Goal: Transaction & Acquisition: Purchase product/service

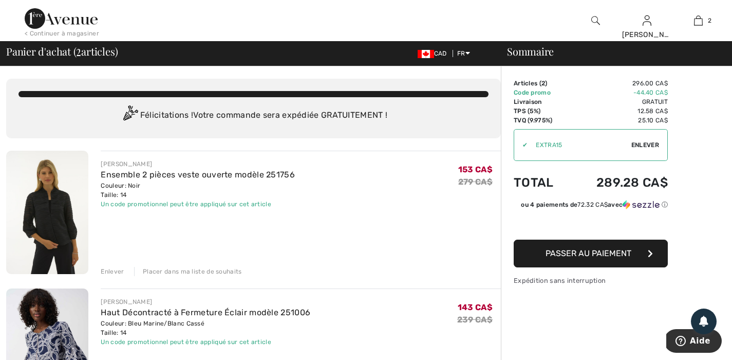
click at [648, 91] on td "-44.40 CA$" at bounding box center [618, 92] width 99 height 9
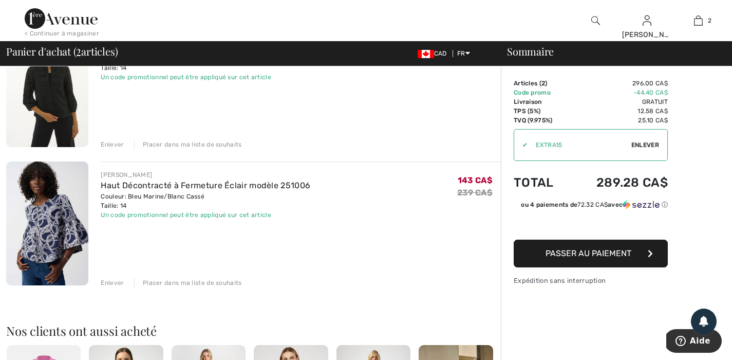
scroll to position [42, 0]
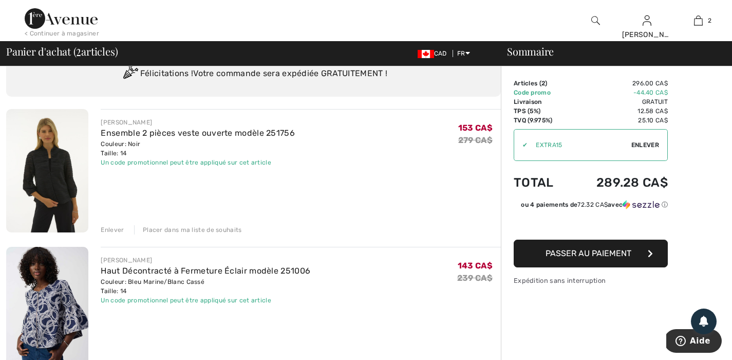
click at [211, 233] on div "Placer dans ma liste de souhaits" at bounding box center [188, 229] width 108 height 9
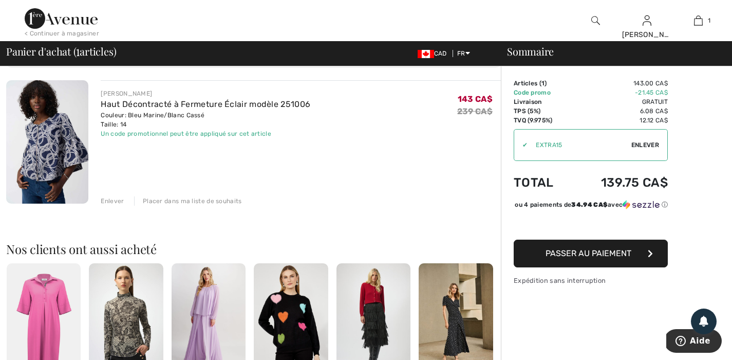
scroll to position [0, 0]
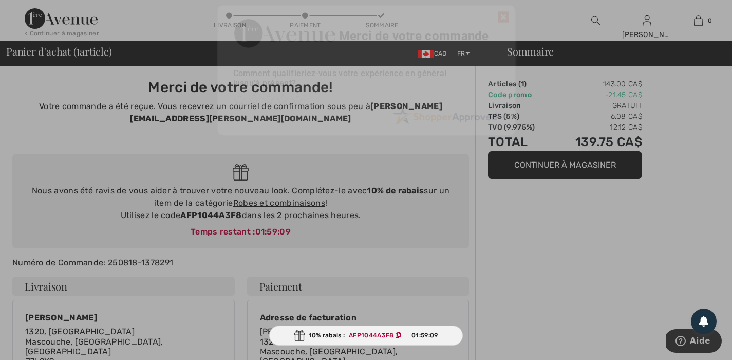
scroll to position [2, 0]
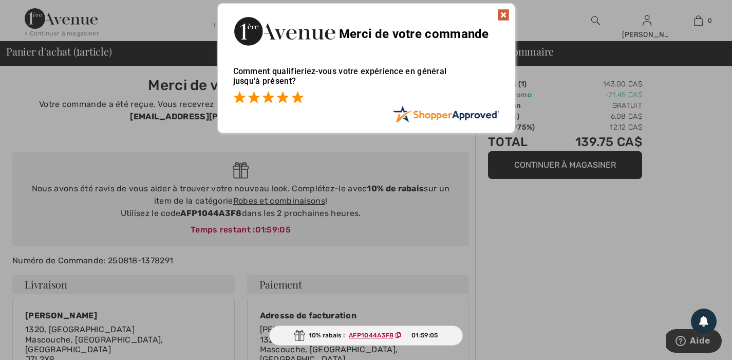
click at [295, 99] on span at bounding box center [297, 97] width 12 height 12
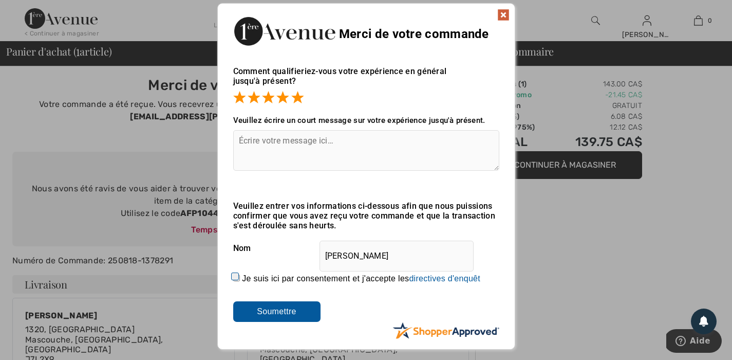
click at [235, 279] on input "Je suis ici par consentement et j'accepte les En soumettant une évaluation, vou…" at bounding box center [236, 277] width 7 height 7
checkbox input "true"
click at [291, 309] on input "Soumettre" at bounding box center [276, 311] width 87 height 21
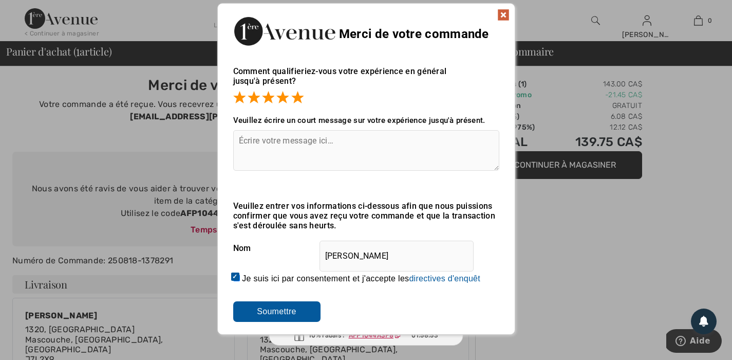
scroll to position [0, 0]
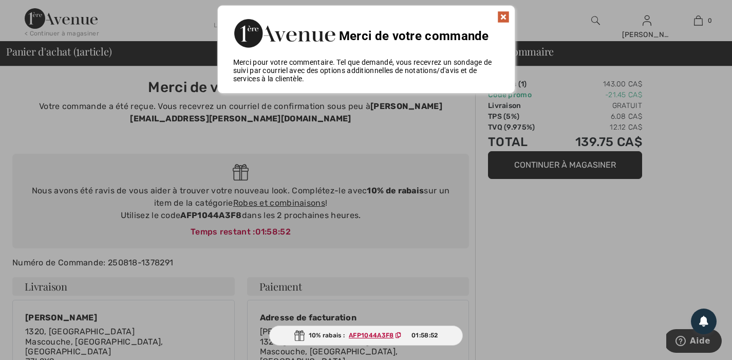
click at [498, 18] on img at bounding box center [503, 17] width 12 height 12
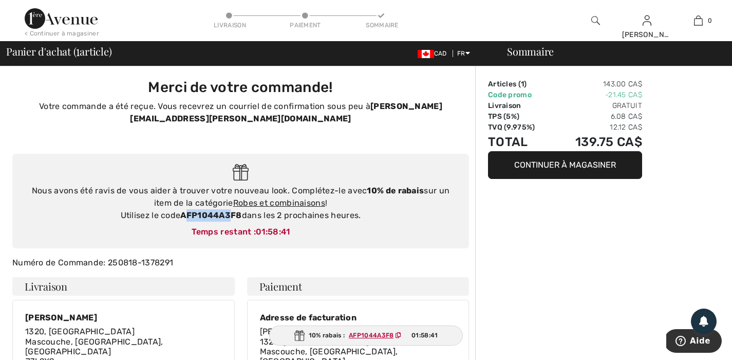
drag, startPoint x: 185, startPoint y: 213, endPoint x: 234, endPoint y: 217, distance: 48.9
click at [234, 217] on strong "AFP1044A3F8" at bounding box center [210, 215] width 61 height 10
drag, startPoint x: 182, startPoint y: 213, endPoint x: 241, endPoint y: 212, distance: 59.1
click at [241, 212] on strong "AFP1044A3F8" at bounding box center [210, 215] width 61 height 10
click at [374, 220] on div "Nous avons été ravis de vous aider à trouver votre nouveau look. Complétez-le a…" at bounding box center [241, 202] width 436 height 37
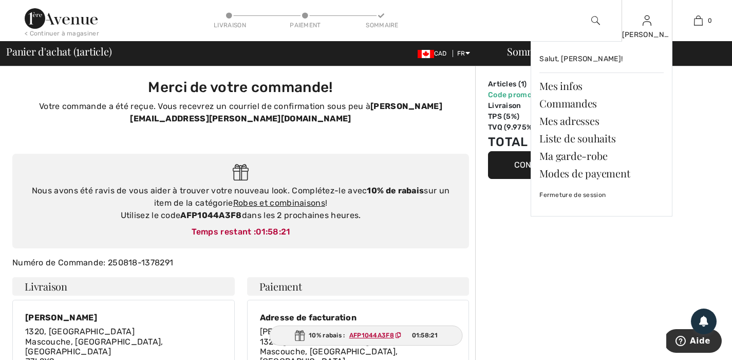
click at [650, 28] on div "Genevieve Salut, Genevieve! Mes infos Commandes Mes adresses Liste de souhaits …" at bounding box center [647, 20] width 51 height 41
click at [576, 104] on link "Commandes" at bounding box center [601, 103] width 124 height 17
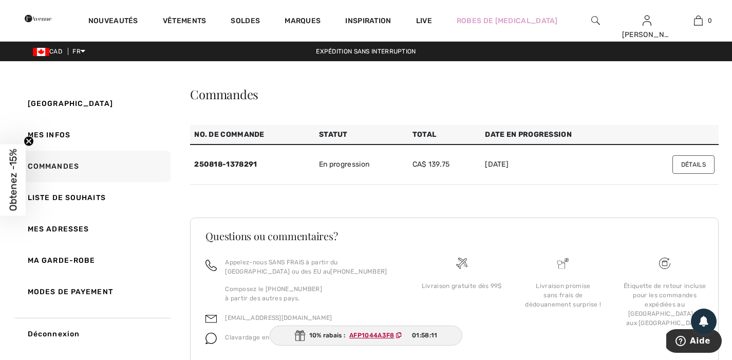
scroll to position [38, 0]
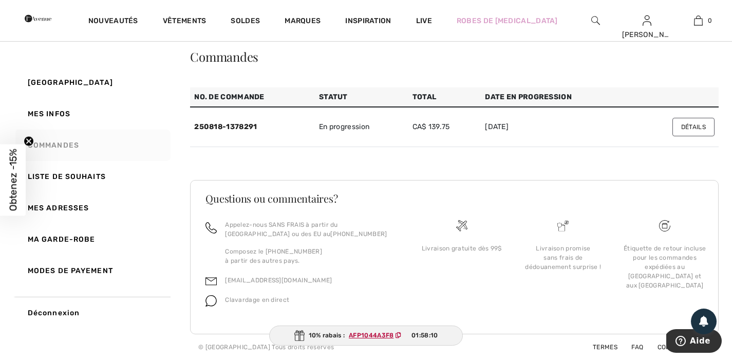
click at [58, 144] on link "Commandes" at bounding box center [91, 144] width 157 height 31
click at [61, 109] on link "Mes infos" at bounding box center [91, 113] width 157 height 31
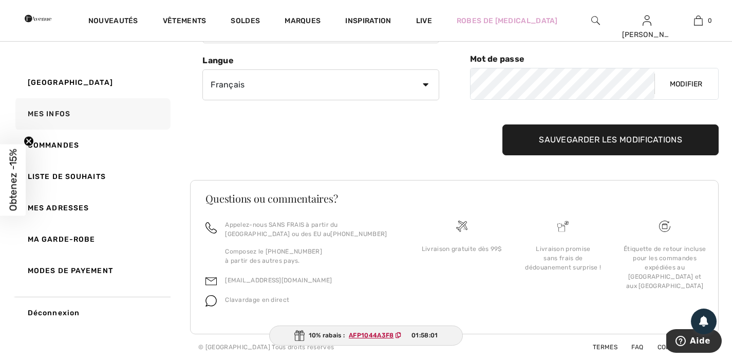
scroll to position [0, 0]
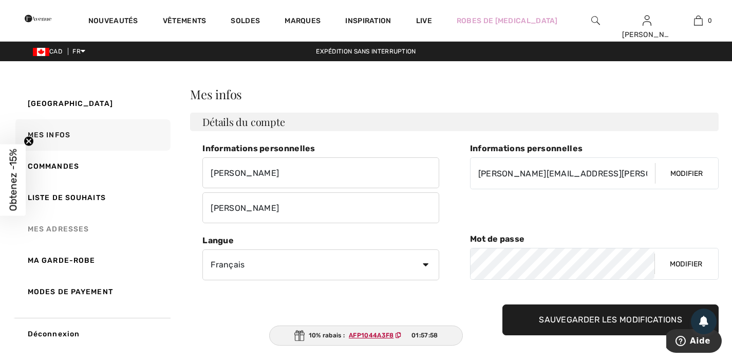
click at [72, 229] on link "Mes adresses" at bounding box center [91, 228] width 157 height 31
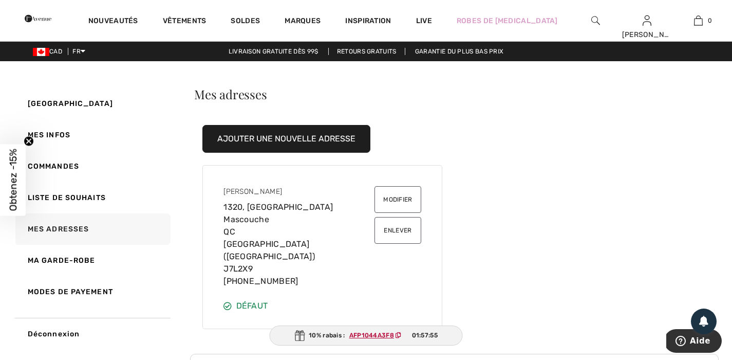
scroll to position [161, 0]
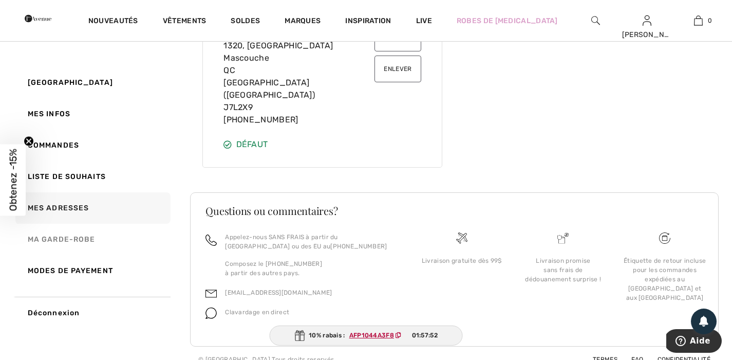
click at [70, 241] on link "Ma garde-robe" at bounding box center [91, 238] width 157 height 31
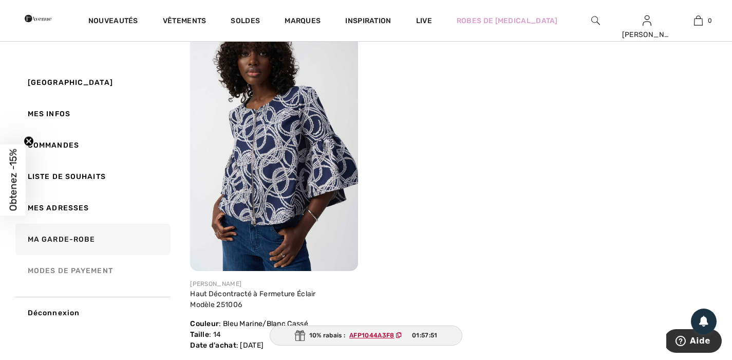
click at [78, 274] on link "Modes de payement" at bounding box center [91, 270] width 157 height 31
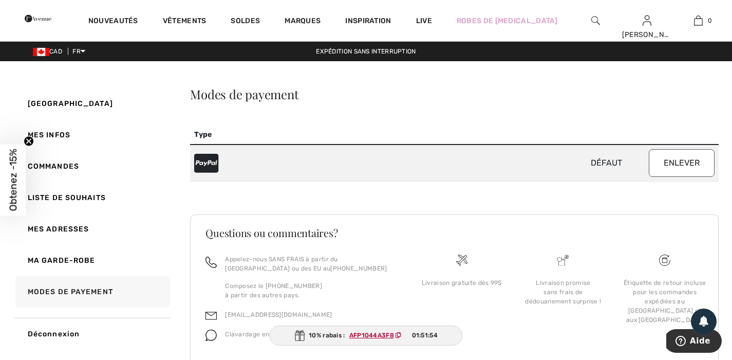
scroll to position [34, 0]
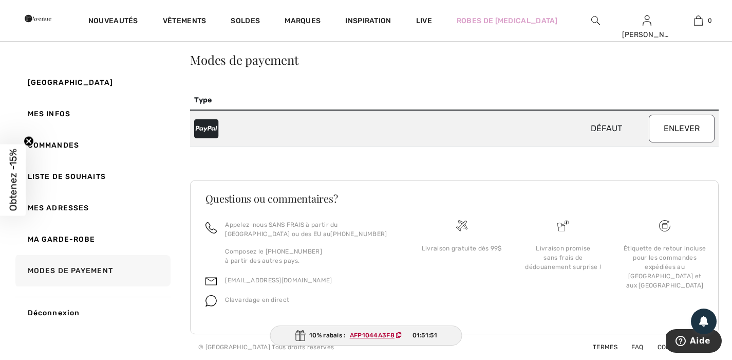
click at [217, 123] on icon at bounding box center [206, 129] width 24 height 22
click at [73, 269] on link "Modes de payement" at bounding box center [91, 270] width 157 height 31
click at [71, 147] on link "Commandes" at bounding box center [91, 144] width 157 height 31
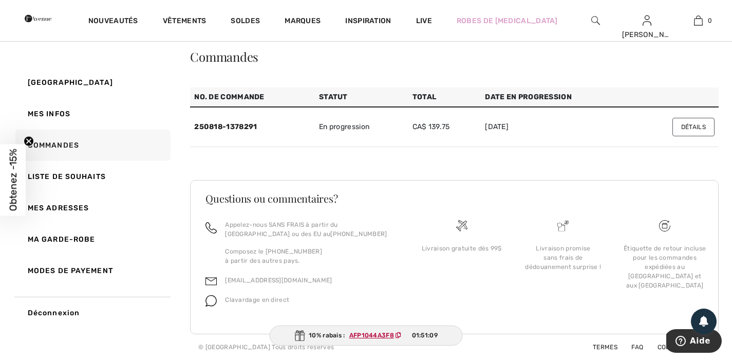
scroll to position [0, 0]
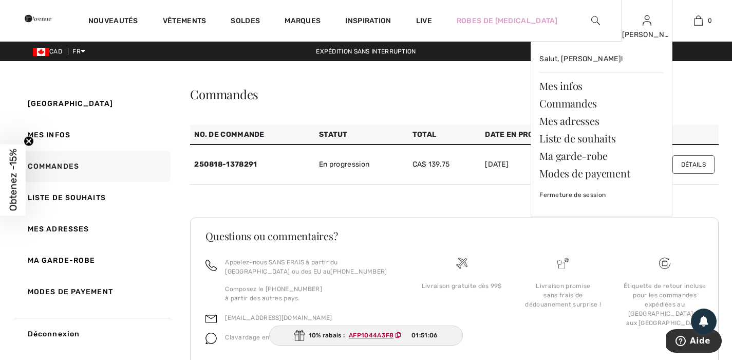
click at [638, 24] on div "Genevieve Salut, Genevieve! Mes infos Commandes Mes adresses Liste de souhaits …" at bounding box center [647, 20] width 51 height 41
click at [583, 138] on link "Liste de souhaits" at bounding box center [601, 137] width 124 height 17
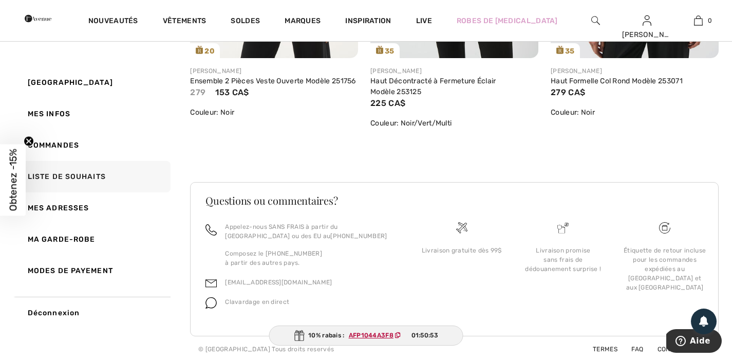
scroll to position [18, 0]
